Goal: Check status: Check status

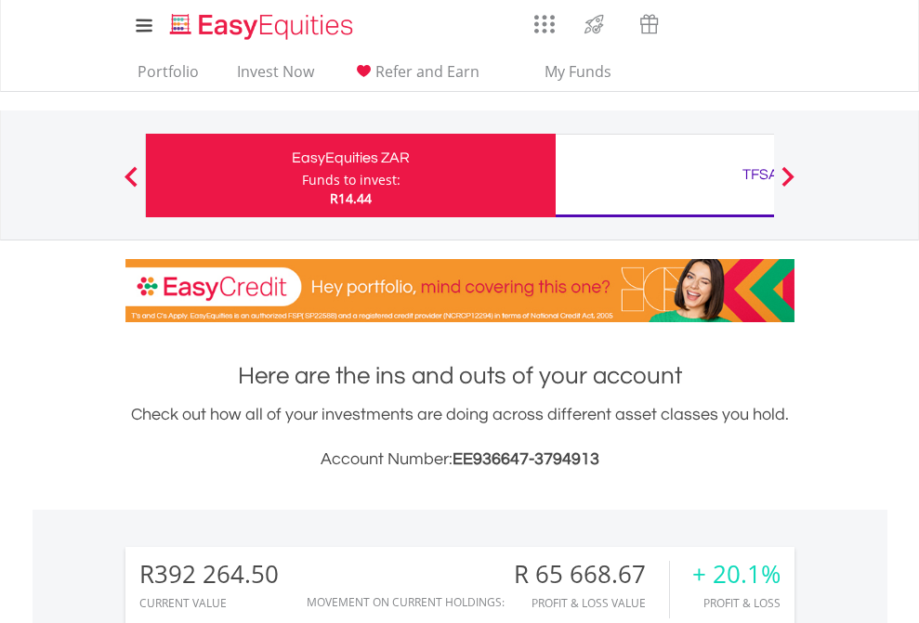
scroll to position [178, 292]
click at [302, 176] on div "Funds to invest:" at bounding box center [351, 180] width 98 height 19
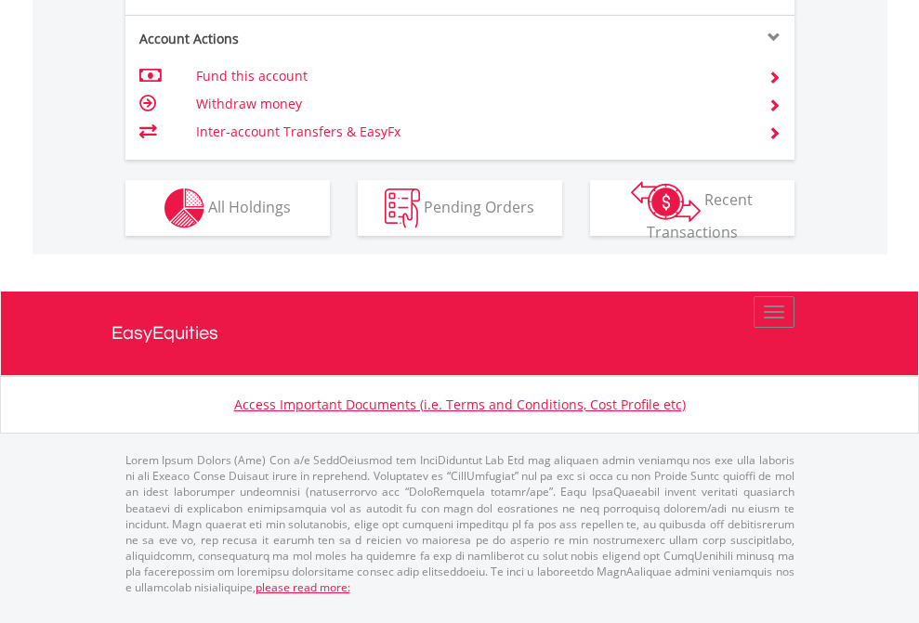
scroll to position [1744, 0]
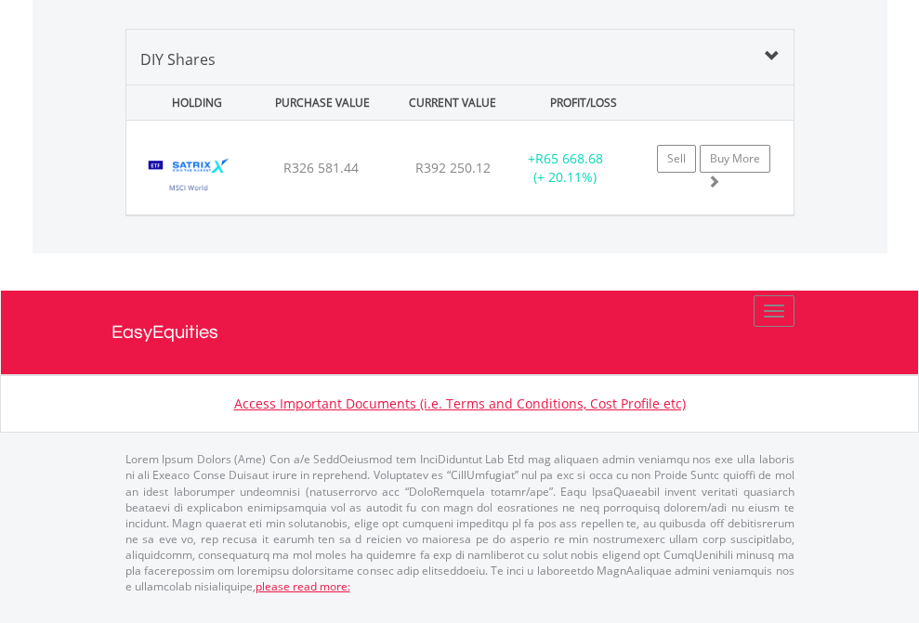
scroll to position [2067, 0]
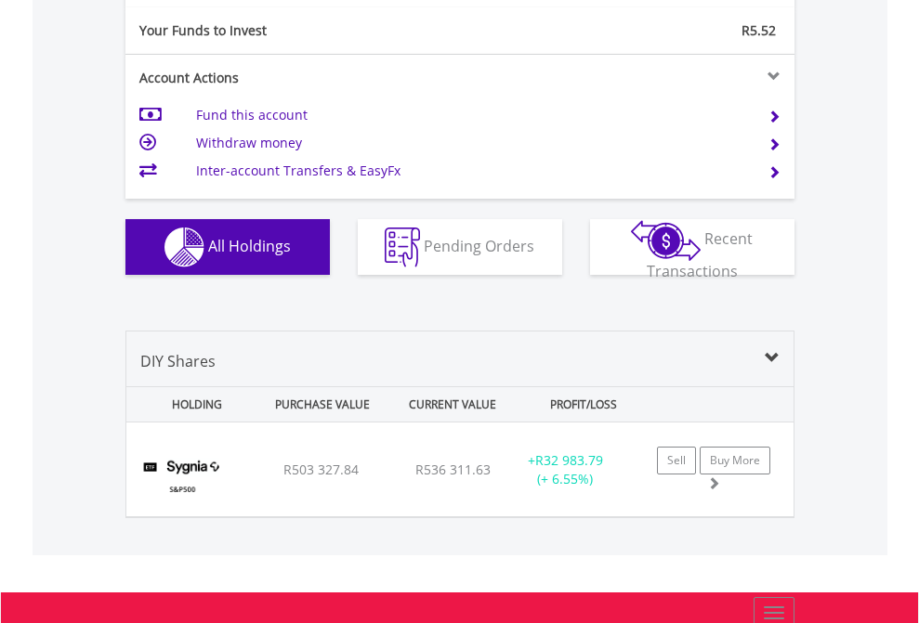
scroll to position [2066, 0]
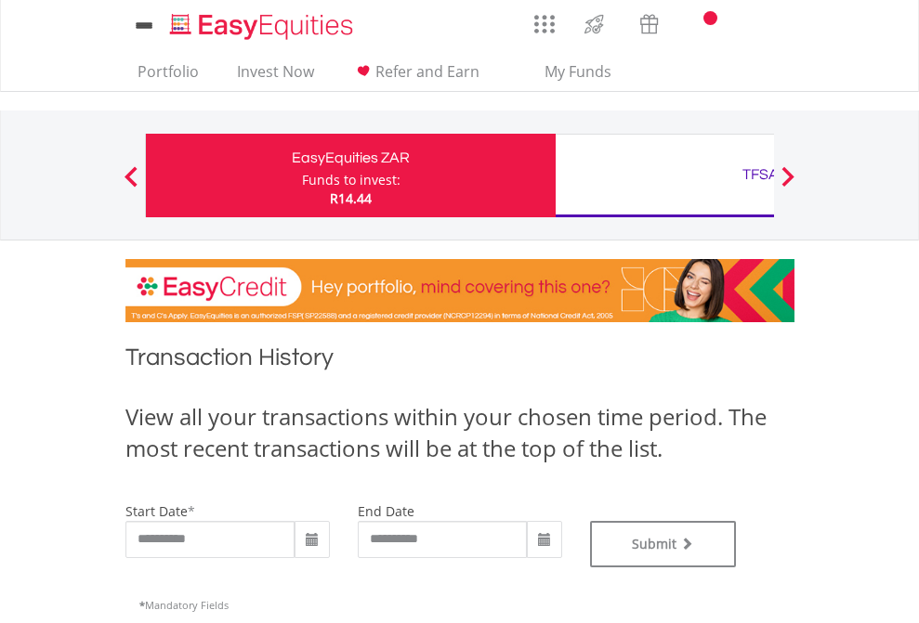
type input "**********"
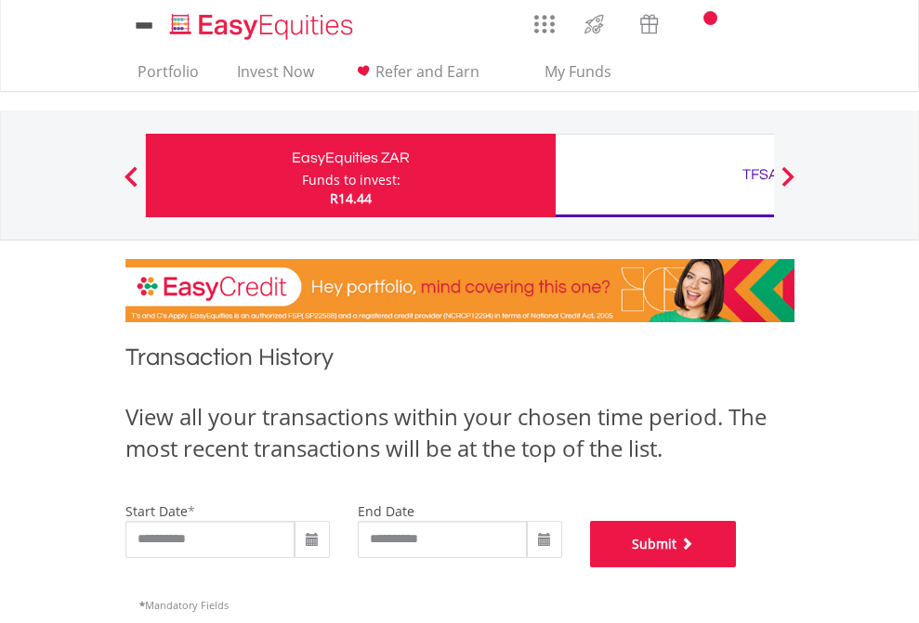
click at [737, 568] on button "Submit" at bounding box center [663, 544] width 147 height 46
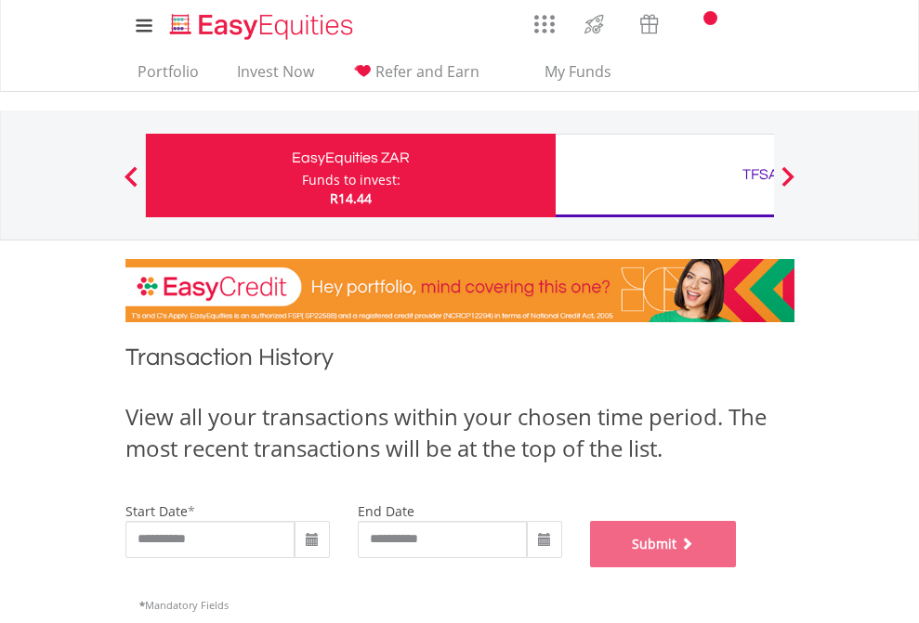
scroll to position [754, 0]
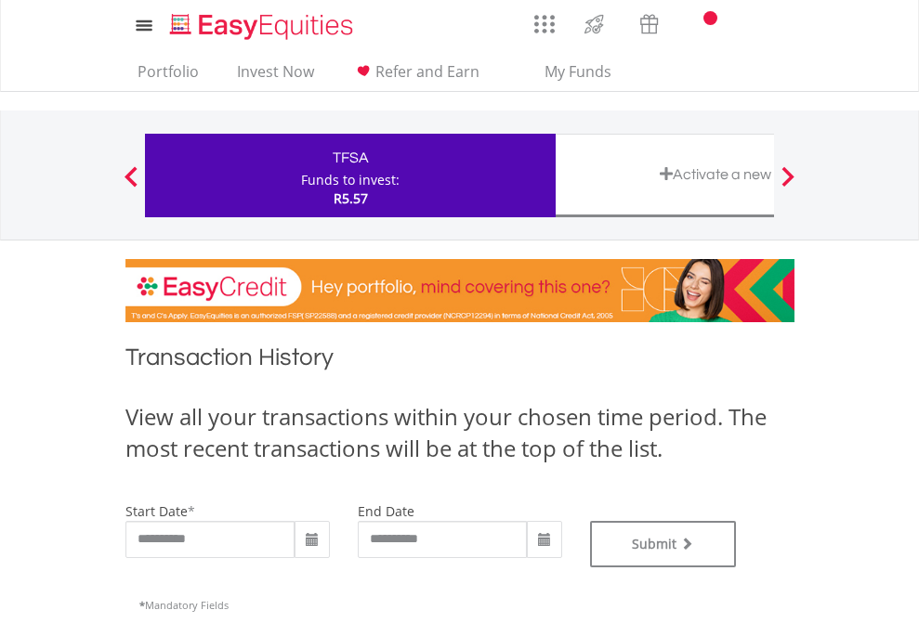
scroll to position [754, 0]
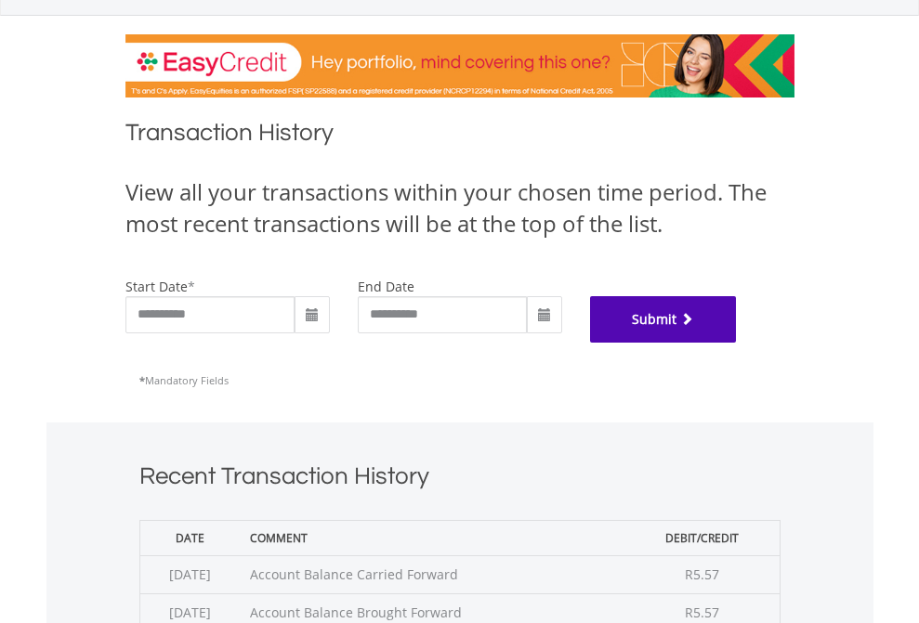
click at [737, 343] on button "Submit" at bounding box center [663, 319] width 147 height 46
